Goal: Task Accomplishment & Management: Use online tool/utility

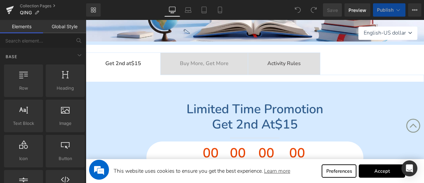
scroll to position [166, 0]
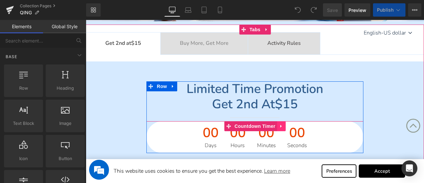
click at [283, 126] on icon at bounding box center [281, 126] width 5 height 5
click at [289, 126] on link at bounding box center [285, 126] width 9 height 10
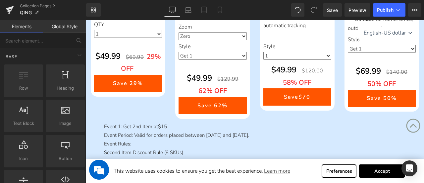
scroll to position [663, 0]
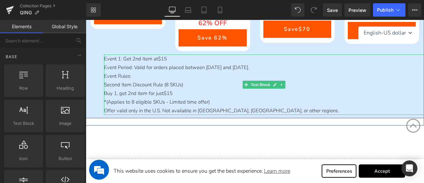
click at [252, 69] on p "Event Period: Valid for orders placed between [DATE] and [DATE]." at bounding box center [264, 67] width 320 height 9
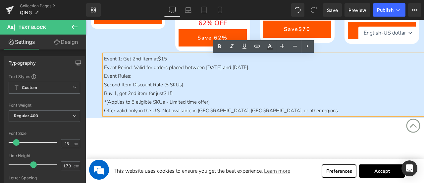
scroll to position [0, 0]
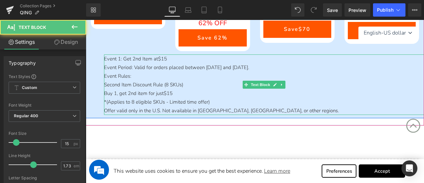
click at [288, 69] on p "Event Period: Valid for orders placed between [DATE] and [DATE]." at bounding box center [264, 67] width 320 height 9
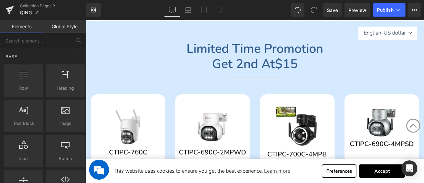
scroll to position [166, 0]
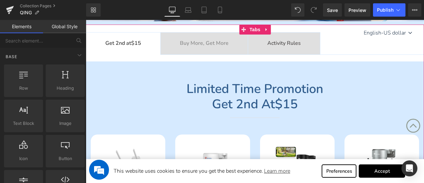
click at [208, 41] on b "Buy More, Get More" at bounding box center [204, 42] width 49 height 7
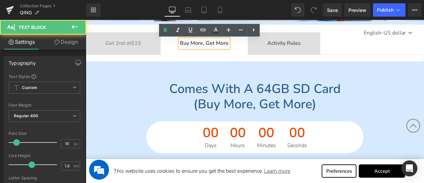
click at [137, 109] on div "Comes with a 64GB SD card (buy more, get more) Heading Separator 00 Days 00 Hou…" at bounding box center [255, 117] width 338 height 72
click at [139, 43] on tc-money "$15" at bounding box center [136, 42] width 10 height 7
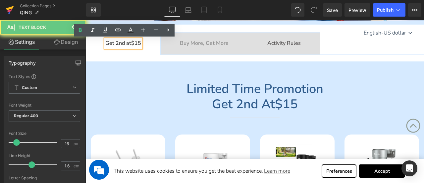
click at [11, 10] on icon at bounding box center [9, 10] width 5 height 3
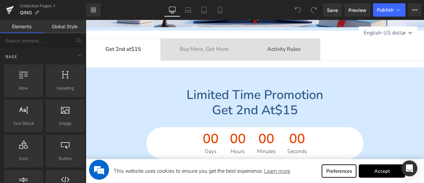
scroll to position [166, 0]
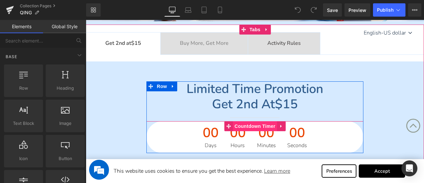
click at [236, 125] on span "Countdown Timer" at bounding box center [255, 126] width 44 height 10
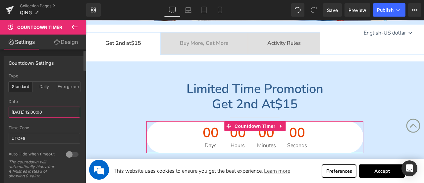
click at [26, 112] on input "[DATE] 12:00:00" at bounding box center [45, 111] width 72 height 11
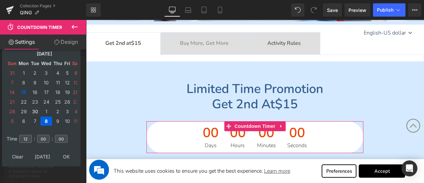
click at [35, 110] on td "30" at bounding box center [35, 111] width 10 height 9
click at [44, 111] on td "1" at bounding box center [46, 111] width 12 height 9
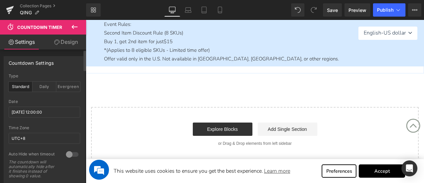
scroll to position [696, 0]
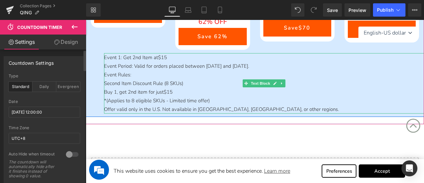
click at [246, 65] on p "Event Period: Valid for orders placed between [DATE] and [DATE]." at bounding box center [264, 66] width 320 height 9
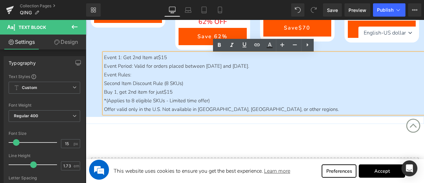
click at [285, 68] on p "Event Period: Valid for orders placed between [DATE] and [DATE]." at bounding box center [264, 66] width 320 height 9
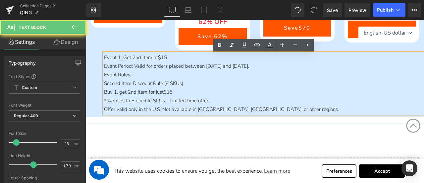
click at [288, 68] on p "Event Period: Valid for orders placed between [DATE] and [DATE]." at bounding box center [264, 66] width 320 height 9
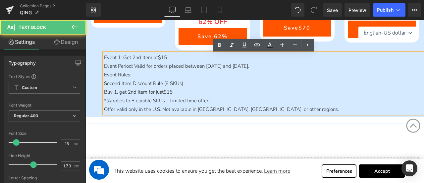
click at [276, 69] on p "Event Period: Valid for orders placed between [DATE] and [DATE]." at bounding box center [264, 66] width 320 height 9
drag, startPoint x: 135, startPoint y: 67, endPoint x: 309, endPoint y: 71, distance: 174.0
click at [309, 70] on p "Event Period: Valid for orders placed between [DATE] and [DATE]." at bounding box center [264, 66] width 320 height 9
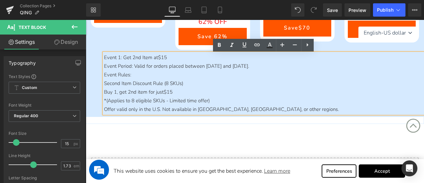
copy p "Valid for orders placed between [DATE] and [DATE]."
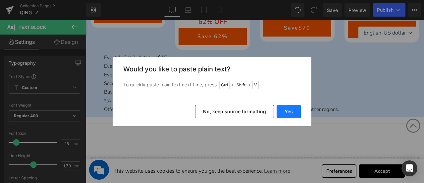
click at [288, 110] on button "Yes" at bounding box center [289, 111] width 24 height 13
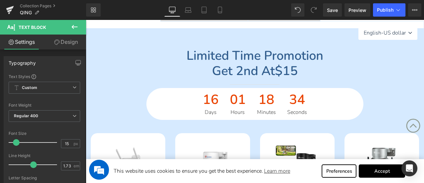
scroll to position [99, 0]
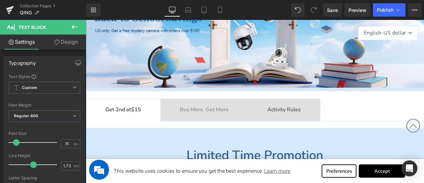
click at [192, 111] on b "Buy More, Get More" at bounding box center [204, 109] width 49 height 7
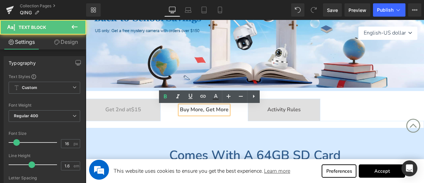
click at [360, 118] on ul "Get 2nd at $15 Text Block Buy More, Get More Text Block Activity Rules Text Blo…" at bounding box center [255, 109] width 338 height 23
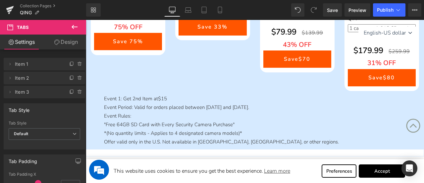
scroll to position [467, 0]
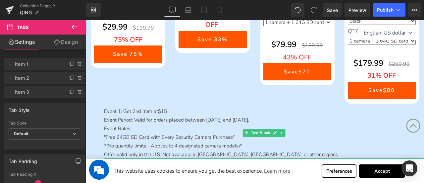
click at [215, 118] on p "Event Period: Valid for orders placed between [DATE] and [DATE]." at bounding box center [264, 119] width 320 height 9
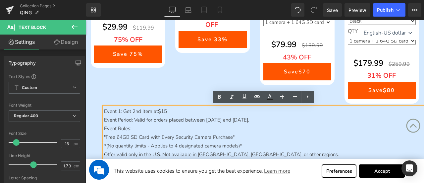
drag, startPoint x: 134, startPoint y: 119, endPoint x: 306, endPoint y: 119, distance: 171.3
click at [306, 119] on p "Event Period: Valid for orders placed between [DATE] and [DATE]." at bounding box center [264, 119] width 320 height 9
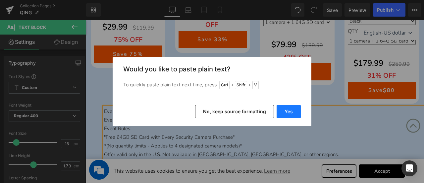
click at [285, 112] on button "Yes" at bounding box center [289, 111] width 24 height 13
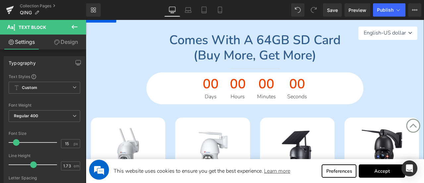
scroll to position [103, 0]
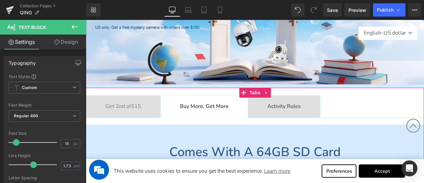
click at [86, 20] on div at bounding box center [86, 20] width 0 height 0
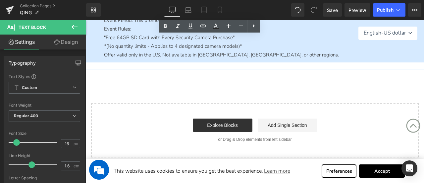
scroll to position [500, 0]
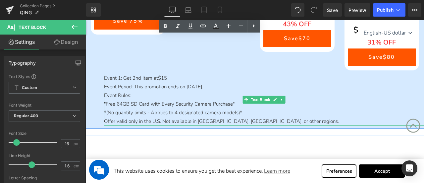
click at [162, 100] on p ""Free 64GB SD Card with Every Security Camera Purchase"" at bounding box center [264, 103] width 320 height 9
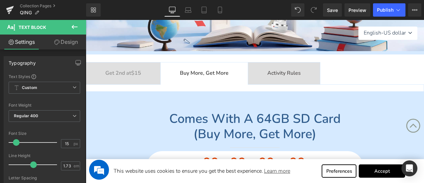
scroll to position [202, 0]
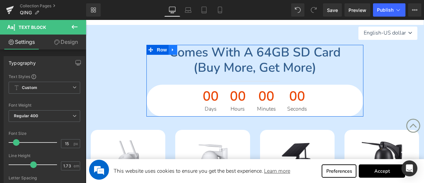
click at [175, 51] on link at bounding box center [173, 50] width 9 height 10
click at [258, 54] on font "Comes with a 64GB SD card" at bounding box center [254, 52] width 171 height 17
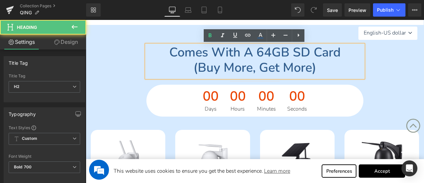
drag, startPoint x: 162, startPoint y: 51, endPoint x: 348, endPoint y: 48, distance: 185.6
click at [348, 48] on h2 "Comes with a 64GB SD card" at bounding box center [254, 52] width 217 height 15
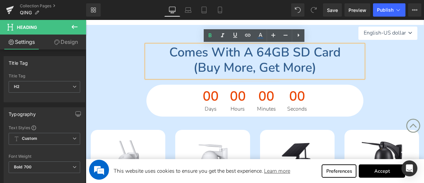
copy font "Comes with a 64GB SD card"
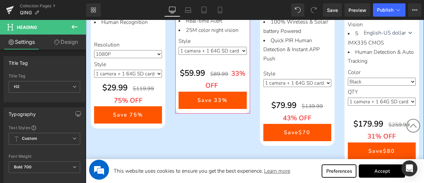
scroll to position [500, 0]
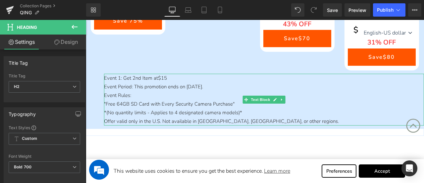
click at [143, 77] on p "Event 1: Get 2nd Item at $15" at bounding box center [264, 78] width 320 height 9
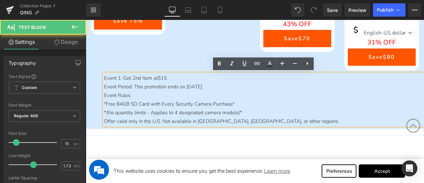
click at [125, 77] on p "Event 1: Get 2nd Item at $15" at bounding box center [264, 78] width 320 height 9
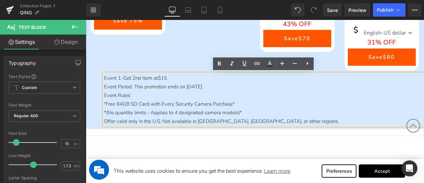
drag, startPoint x: 122, startPoint y: 75, endPoint x: 175, endPoint y: 76, distance: 53.0
click at [175, 76] on p "Event 1: Get 2nd Item at $15" at bounding box center [264, 78] width 320 height 9
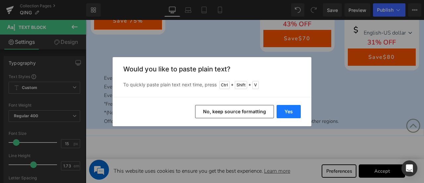
click at [288, 112] on button "Yes" at bounding box center [289, 111] width 24 height 13
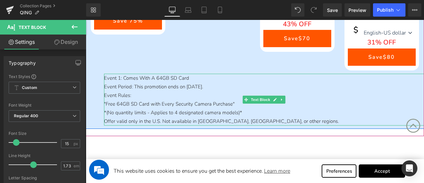
click at [118, 76] on p "Event 1: Comes With A 64GB SD Card" at bounding box center [264, 78] width 320 height 9
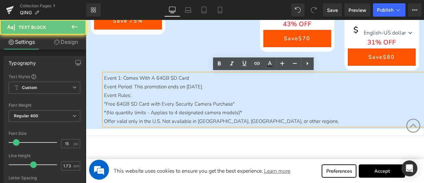
click at [119, 76] on p "Event 1: Comes With A 64GB SD Card" at bounding box center [264, 78] width 320 height 9
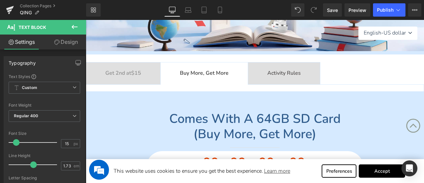
scroll to position [202, 0]
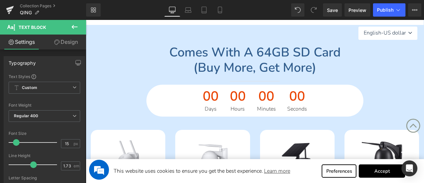
click at [225, 97] on div "00 Hours" at bounding box center [238, 100] width 26 height 32
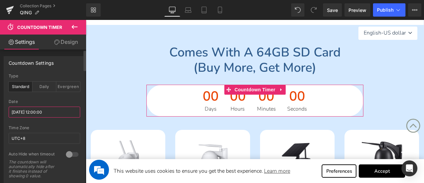
click at [27, 111] on input "[DATE] 12:00:00" at bounding box center [45, 111] width 72 height 11
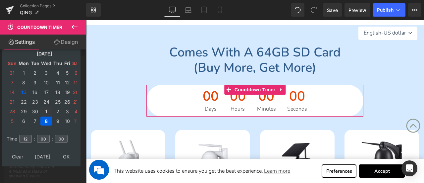
click at [46, 111] on td "1" at bounding box center [46, 111] width 12 height 9
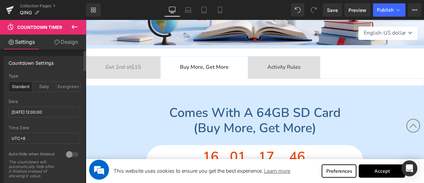
scroll to position [103, 0]
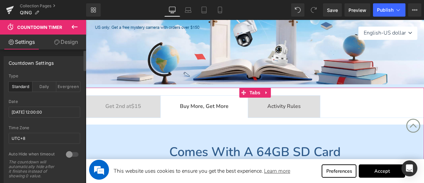
click at [294, 111] on span "Activity Rules Text Block" at bounding box center [284, 106] width 72 height 22
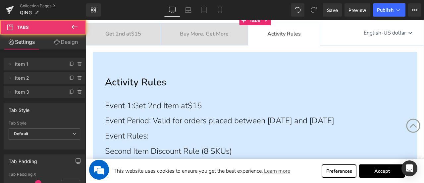
scroll to position [202, 0]
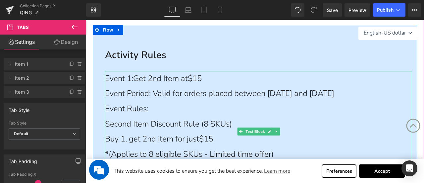
click at [164, 98] on span "Event Period: Valid for orders placed between [DATE] and [DATE]" at bounding box center [219, 93] width 229 height 11
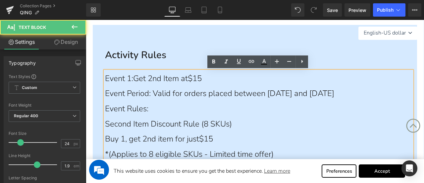
drag, startPoint x: 157, startPoint y: 92, endPoint x: 186, endPoint y: 109, distance: 33.4
click at [186, 101] on div "Event Period: Valid for orders placed between [DATE] and [DATE]" at bounding box center [258, 93] width 307 height 15
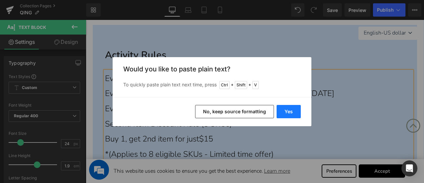
click at [288, 109] on button "Yes" at bounding box center [289, 111] width 24 height 13
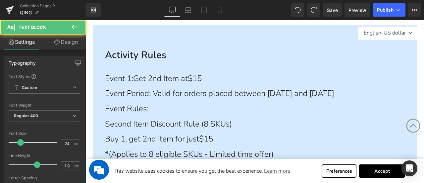
click at [159, 92] on span "Event Period: Valid for orders placed between [DATE] and [DATE]" at bounding box center [219, 93] width 229 height 11
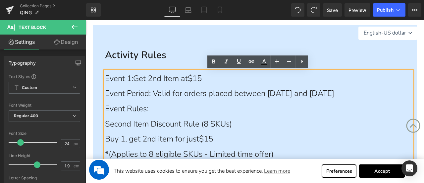
drag, startPoint x: 171, startPoint y: 96, endPoint x: 191, endPoint y: 110, distance: 23.7
click at [191, 101] on div "Event Period: Valid for orders placed between [DATE] and [DATE]" at bounding box center [258, 93] width 307 height 15
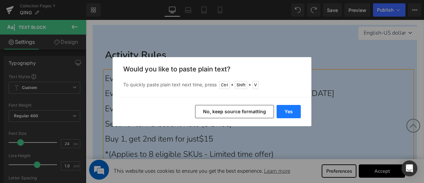
click at [300, 109] on button "Yes" at bounding box center [289, 111] width 24 height 13
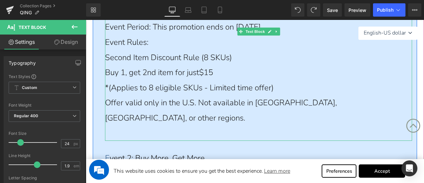
scroll to position [302, 0]
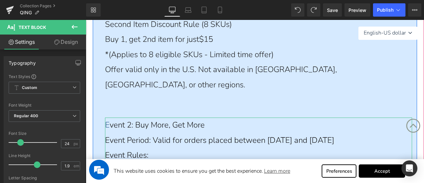
click at [199, 135] on span "Event Period: Valid for orders placed between [DATE] and [DATE]" at bounding box center [219, 140] width 229 height 11
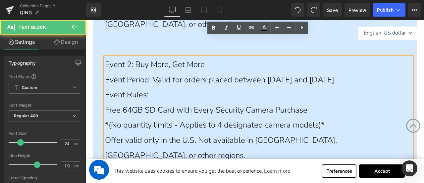
scroll to position [368, 0]
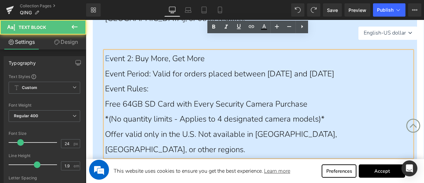
drag, startPoint x: 157, startPoint y: 59, endPoint x: 184, endPoint y: 74, distance: 30.7
click at [184, 74] on div "Event Period: Valid for orders placed between [DATE] and [DATE]" at bounding box center [258, 73] width 307 height 15
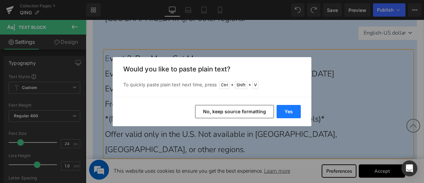
click at [290, 111] on button "Yes" at bounding box center [289, 111] width 24 height 13
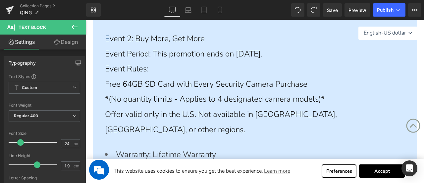
scroll to position [335, 0]
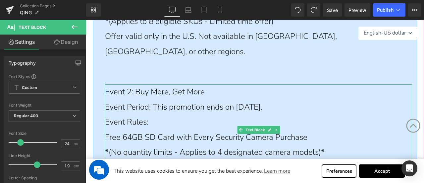
click at [167, 86] on span "vent 2: Buy More, Get More" at bounding box center [157, 91] width 95 height 11
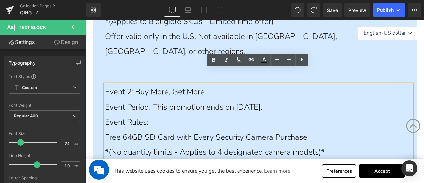
drag, startPoint x: 141, startPoint y: 75, endPoint x: 223, endPoint y: 79, distance: 81.9
click at [223, 84] on div "E vent 2: Buy More, Get More Event Period: This promotion ends on [DATE]. Event…" at bounding box center [258, 137] width 307 height 106
copy span "Buy More, Get More"
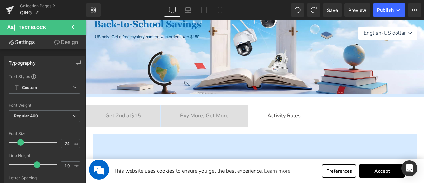
scroll to position [166, 0]
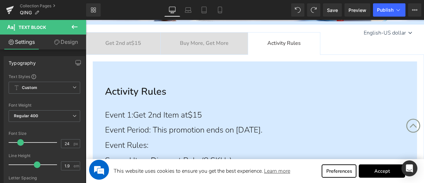
click at [206, 37] on span "Buy More, Get More Text Block" at bounding box center [204, 43] width 87 height 22
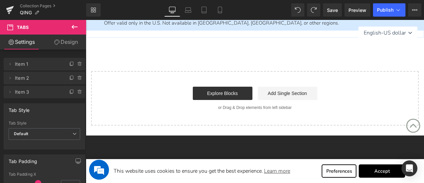
scroll to position [530, 0]
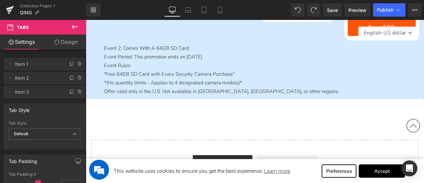
click at [166, 74] on p ""Free 64GB SD Card with Every Security Camera Purchase"" at bounding box center [264, 74] width 320 height 9
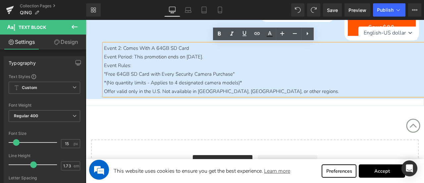
click at [123, 48] on p "Event 2: Comes With A 64GB SD Card" at bounding box center [264, 48] width 320 height 9
drag, startPoint x: 123, startPoint y: 47, endPoint x: 191, endPoint y: 49, distance: 67.9
click at [191, 49] on p "Event 2: Comes With A 64GB SD Card" at bounding box center [264, 48] width 320 height 9
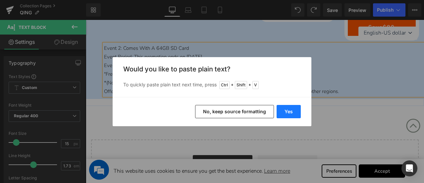
click at [283, 109] on button "Yes" at bounding box center [289, 111] width 24 height 13
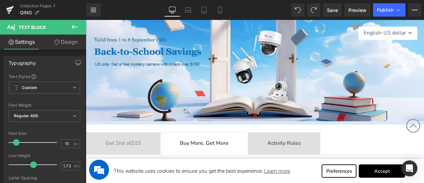
scroll to position [66, 0]
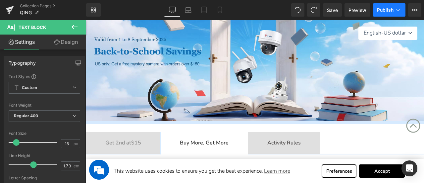
click at [382, 10] on span "Publish" at bounding box center [385, 9] width 17 height 5
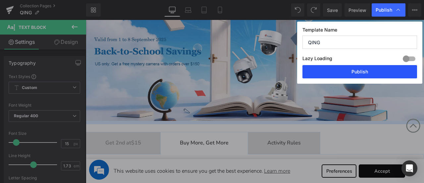
click at [376, 75] on button "Publish" at bounding box center [360, 71] width 115 height 13
